Goal: Navigation & Orientation: Find specific page/section

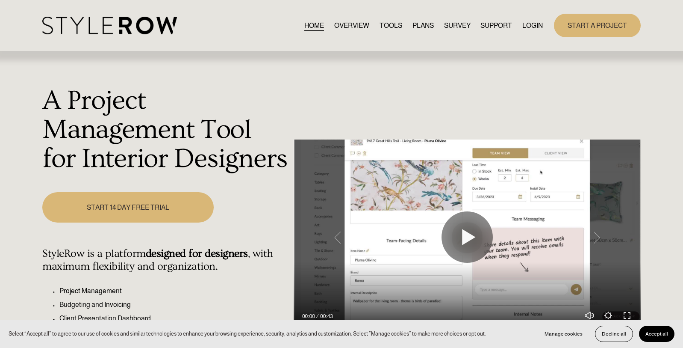
click at [526, 26] on link "LOGIN" at bounding box center [533, 26] width 21 height 12
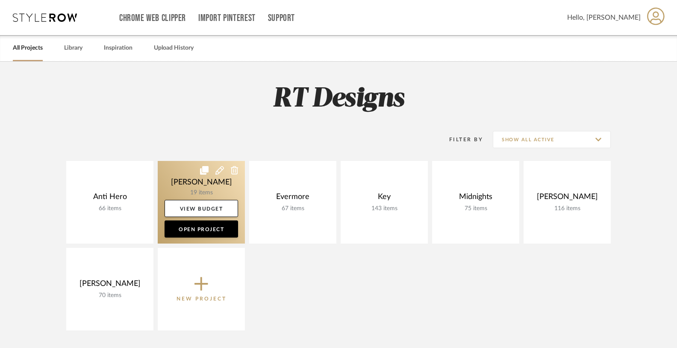
click at [187, 180] on link at bounding box center [201, 202] width 87 height 83
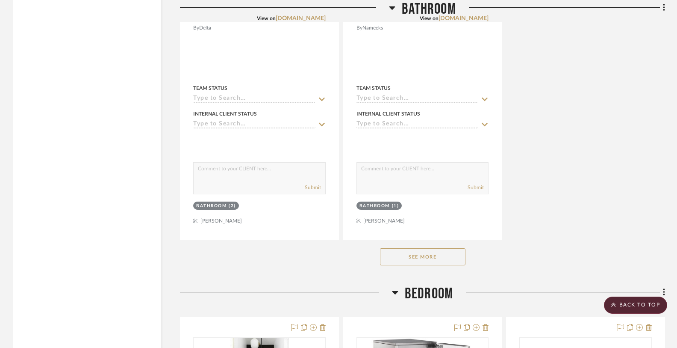
scroll to position [2439, 0]
click at [434, 250] on button "See More" at bounding box center [423, 255] width 86 height 17
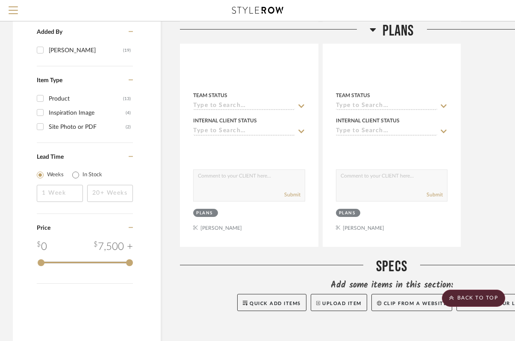
scroll to position [0, 0]
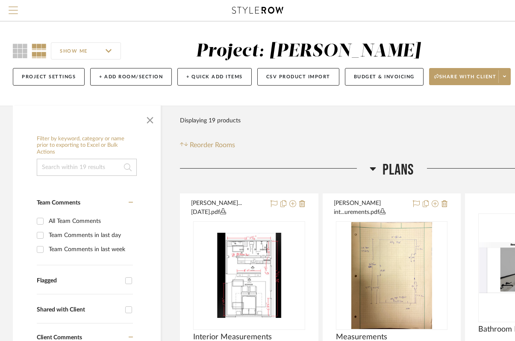
click at [11, 15] on span "Menu" at bounding box center [13, 12] width 9 height 13
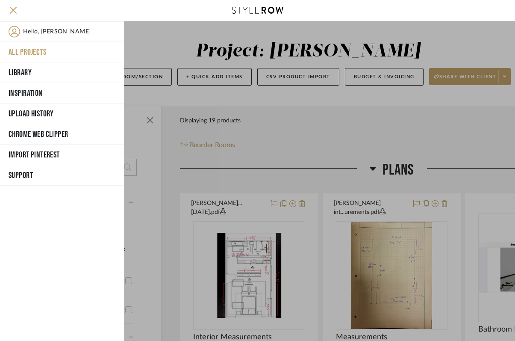
click at [38, 53] on button "All Projects" at bounding box center [62, 52] width 124 height 21
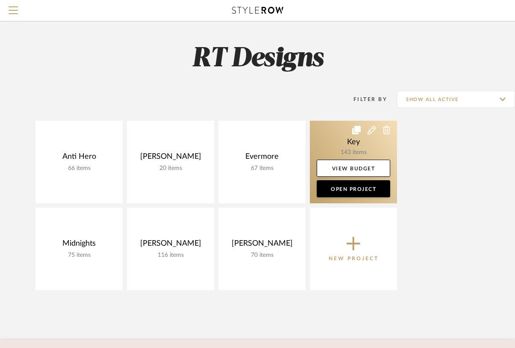
click at [351, 143] on link at bounding box center [353, 162] width 87 height 83
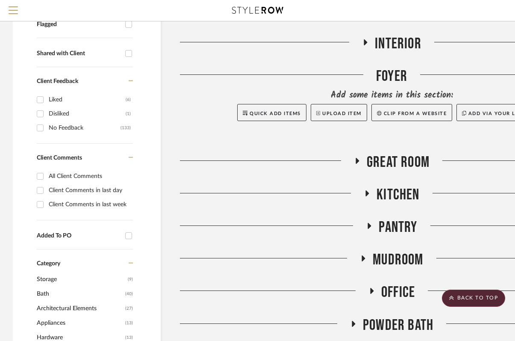
scroll to position [301, 0]
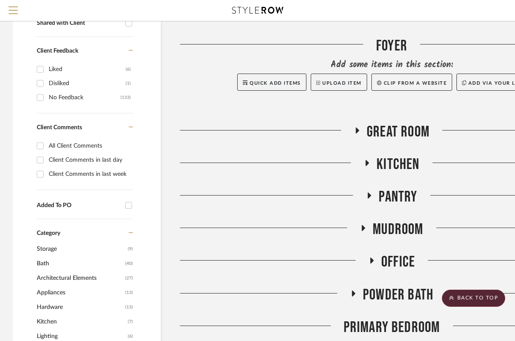
click at [370, 194] on icon at bounding box center [369, 195] width 3 height 6
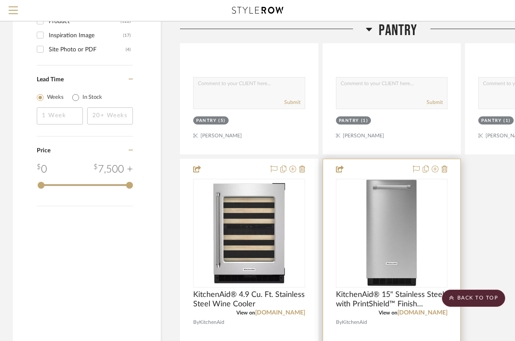
scroll to position [1124, 0]
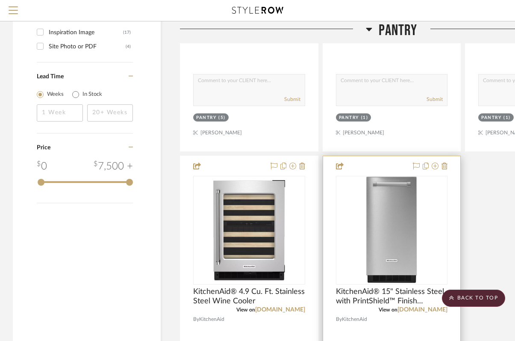
click at [393, 233] on img "0" at bounding box center [391, 230] width 51 height 107
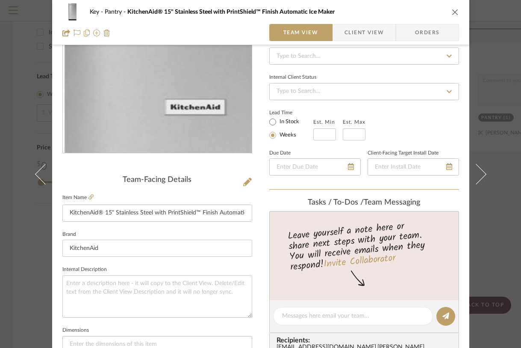
scroll to position [184, 0]
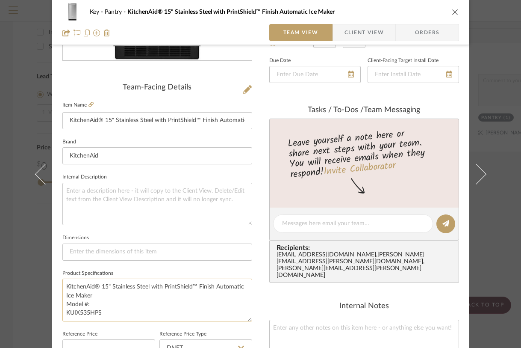
drag, startPoint x: 102, startPoint y: 313, endPoint x: 61, endPoint y: 312, distance: 41.1
click at [62, 312] on textarea "KitchenAid® 15" Stainless Steel with PrintShield™ Finish Automatic Ice Maker Mo…" at bounding box center [157, 299] width 190 height 42
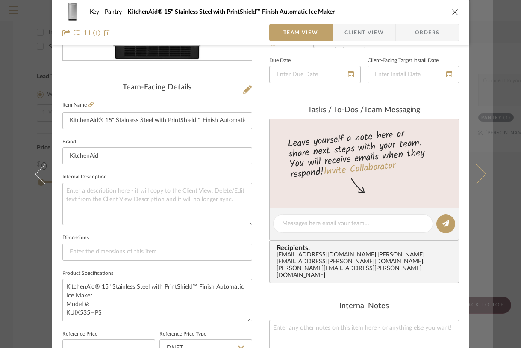
click at [489, 44] on button at bounding box center [482, 174] width 24 height 348
